Goal: Task Accomplishment & Management: Use online tool/utility

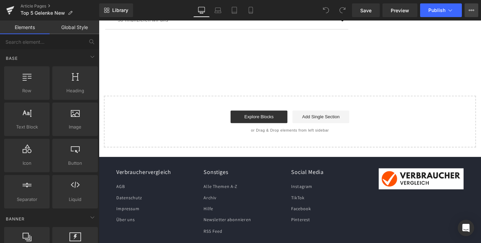
scroll to position [4908, 0]
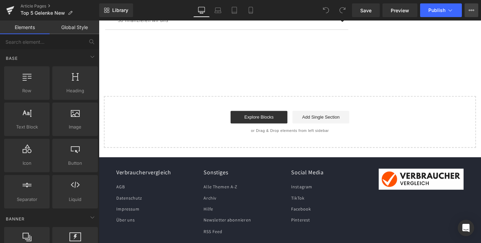
click at [470, 13] on button "View Live Page View with current Template Save Template to Library Schedule Pub…" at bounding box center [472, 10] width 14 height 14
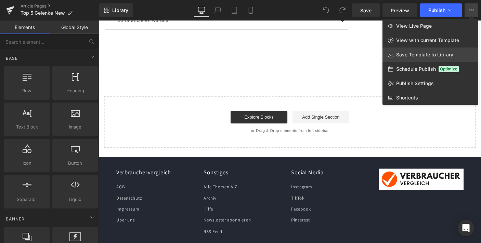
click at [416, 53] on span "Save Template to Library" at bounding box center [424, 55] width 57 height 6
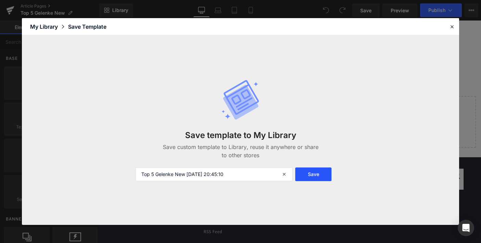
click at [312, 176] on button "Save" at bounding box center [313, 175] width 37 height 14
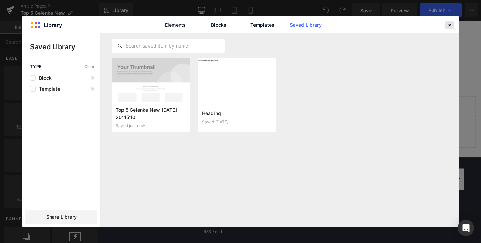
click at [449, 26] on icon at bounding box center [449, 25] width 6 height 6
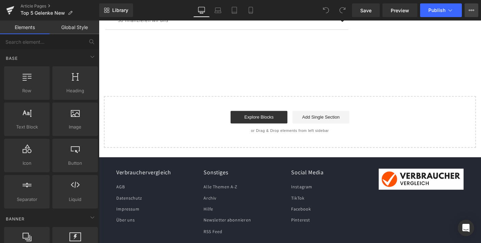
click at [469, 11] on icon at bounding box center [471, 10] width 5 height 5
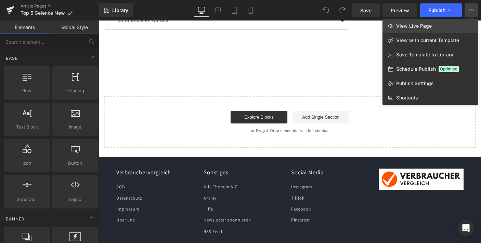
click at [418, 27] on span "View Live Page" at bounding box center [414, 26] width 36 height 6
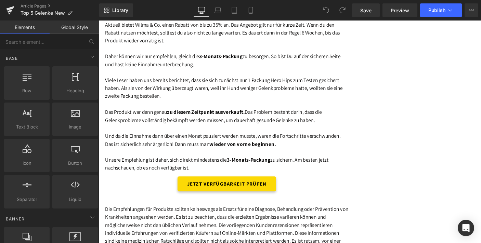
scroll to position [4519, 0]
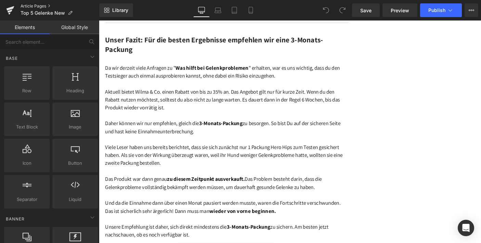
click at [30, 6] on link "Article Pages" at bounding box center [60, 5] width 79 height 5
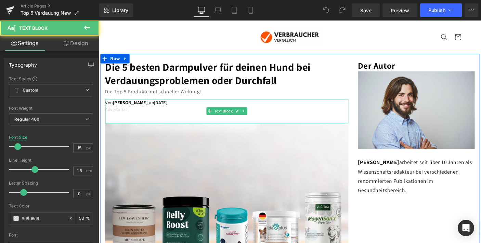
click at [198, 123] on div "Von Matthis M. am 09. Januar, 2025 Advertorial" at bounding box center [237, 119] width 263 height 26
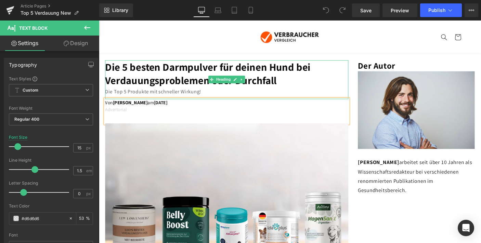
click at [181, 99] on div "Die Top 5 Produkte mit schneller Wirkung!" at bounding box center [237, 98] width 263 height 10
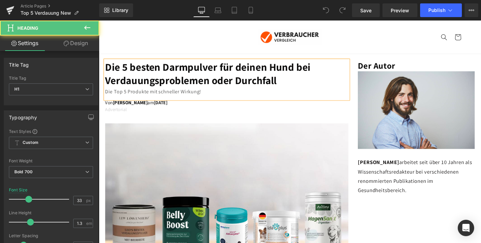
click at [191, 87] on h1 "Die 5 besten Darmpulver für deinen Hund bei Verdauungsproblemen oder Durchfall" at bounding box center [237, 78] width 263 height 29
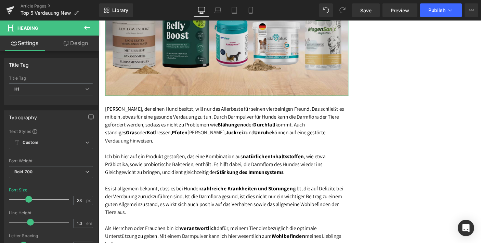
scroll to position [220, 0]
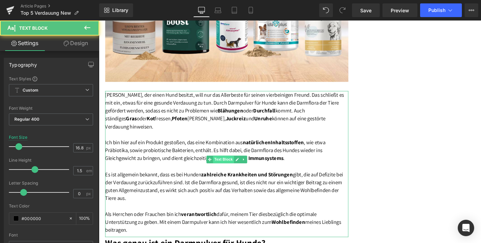
click at [243, 170] on div "Jeder, der einen Hund besitzt, will nur das Allerbeste für seinen vierbeinigen …" at bounding box center [237, 176] width 263 height 159
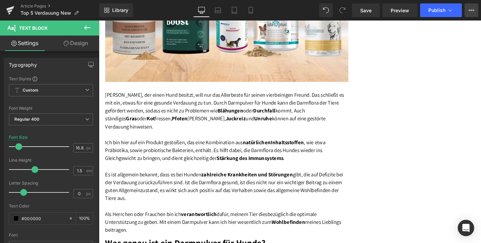
click at [476, 9] on button "View Live Page View with current Template Save Template to Library Schedule Pub…" at bounding box center [472, 10] width 14 height 14
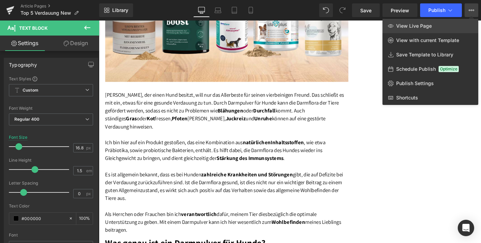
click at [416, 24] on span "View Live Page" at bounding box center [414, 26] width 36 height 6
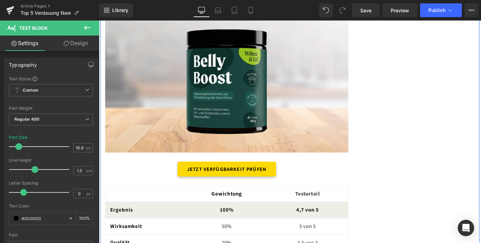
scroll to position [1539, 0]
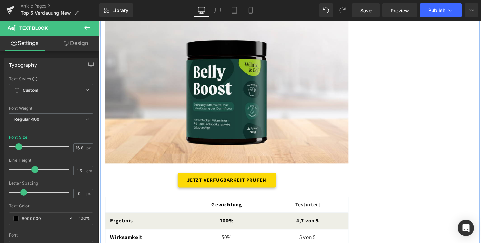
click at [233, 188] on div "JETZT VERFÜGBARKEIT PRÜFEN Button" at bounding box center [237, 193] width 263 height 16
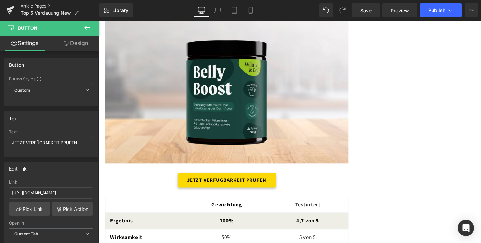
click at [29, 6] on link "Article Pages" at bounding box center [60, 5] width 79 height 5
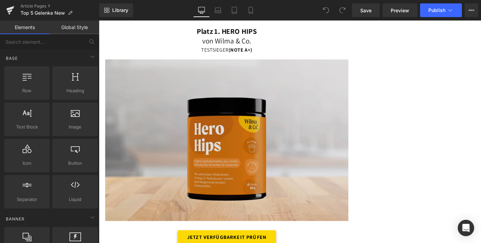
scroll to position [1452, 0]
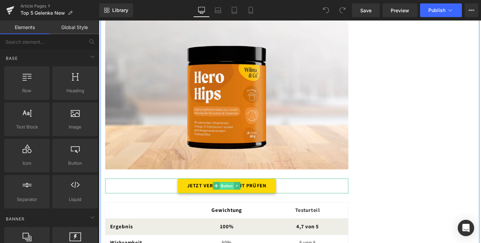
click at [231, 196] on span "Button" at bounding box center [238, 200] width 16 height 8
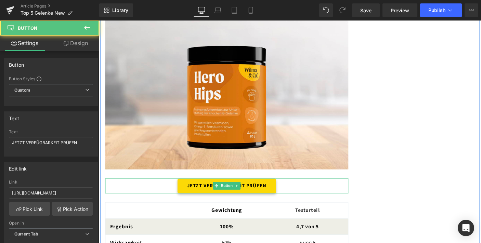
click at [283, 197] on link "JETZT VERFÜGBARKEIT PRÜFEN" at bounding box center [237, 200] width 107 height 16
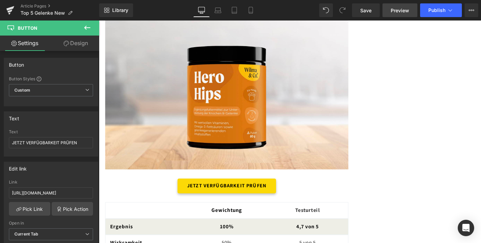
click at [398, 10] on span "Preview" at bounding box center [400, 10] width 18 height 7
click at [39, 5] on link "Article Pages" at bounding box center [60, 5] width 79 height 5
click at [10, 11] on icon at bounding box center [10, 11] width 5 height 3
